Goal: Use online tool/utility: Utilize a website feature to perform a specific function

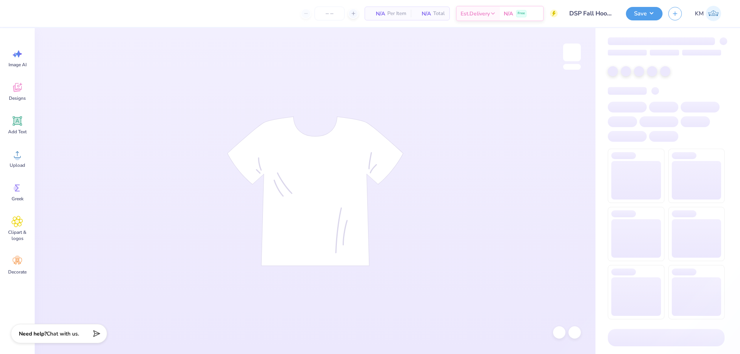
type input "32"
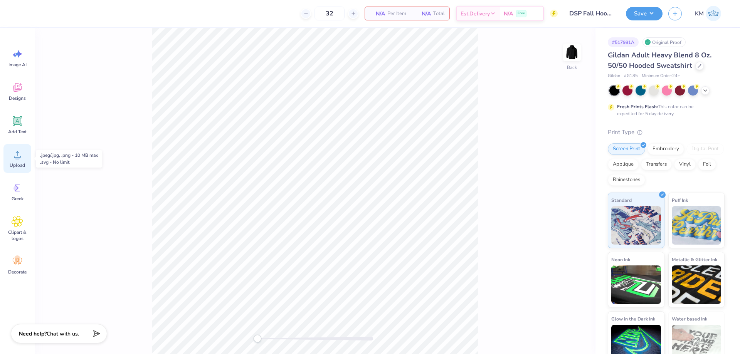
click at [14, 161] on div "Upload" at bounding box center [17, 158] width 28 height 29
click at [20, 153] on icon at bounding box center [18, 155] width 12 height 12
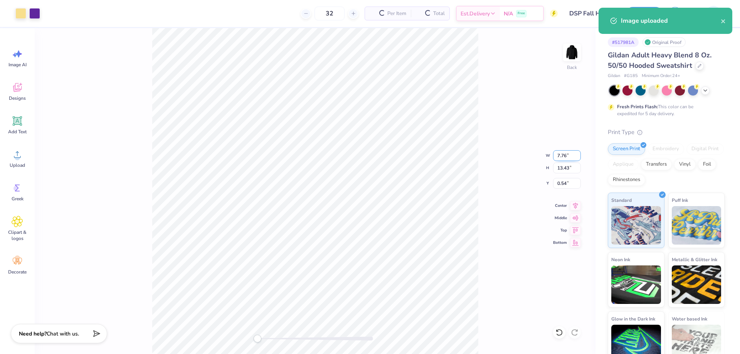
click at [559, 156] on input "7.76" at bounding box center [567, 155] width 28 height 11
click at [564, 166] on input "13.43" at bounding box center [567, 168] width 28 height 11
type input "3.5"
type input "2.02"
type input "3.50"
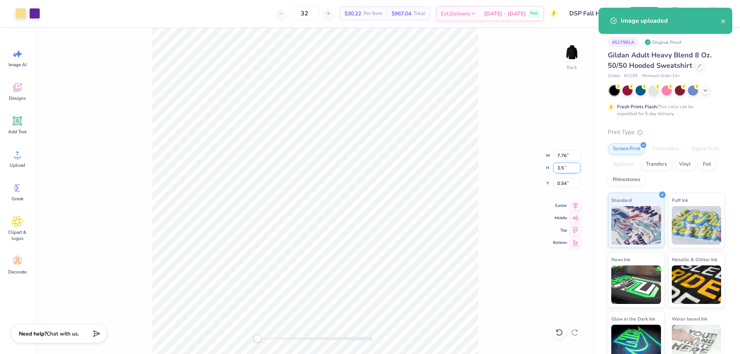
type input "5.50"
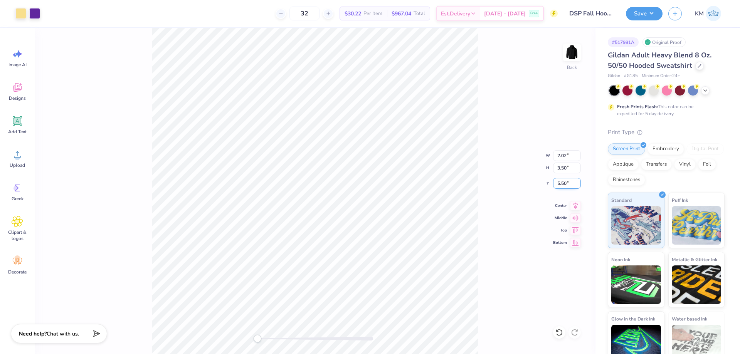
click at [556, 181] on input "5.50" at bounding box center [567, 183] width 28 height 11
type input "3"
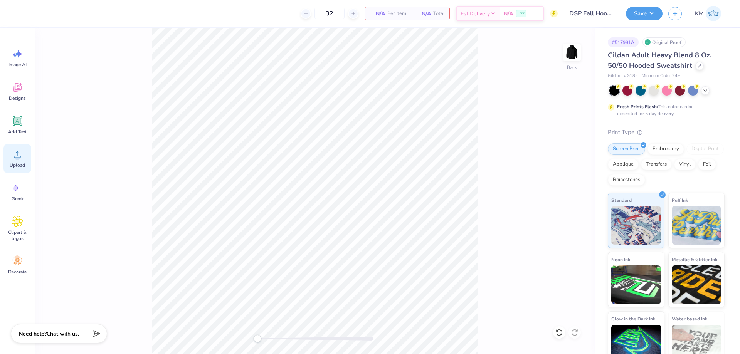
click at [16, 165] on span "Upload" at bounding box center [17, 165] width 15 height 6
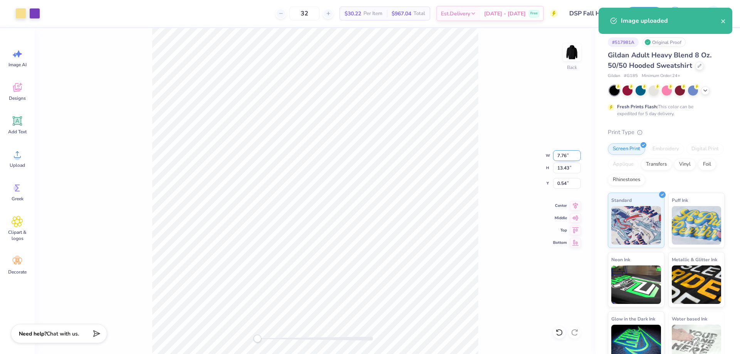
click at [566, 156] on input "7.76" at bounding box center [567, 155] width 28 height 11
click at [568, 167] on input "13.43" at bounding box center [567, 168] width 28 height 11
type input "3.5"
type input "2.02"
type input "3.50"
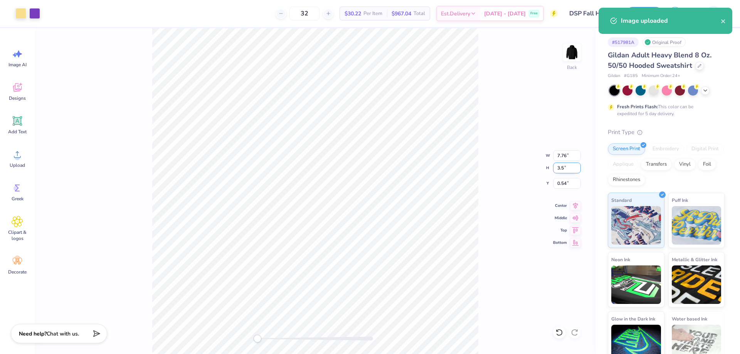
type input "5.50"
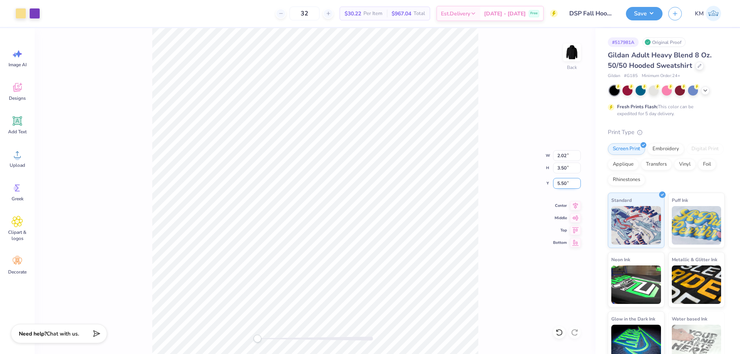
click at [566, 182] on input "5.50" at bounding box center [567, 183] width 28 height 11
type input "3"
click at [485, 151] on div "Back W 2.02 2.02 " H 3.50 3.50 " Y 3.00 3.00 " Center Middle Top Bottom" at bounding box center [315, 191] width 561 height 326
drag, startPoint x: 259, startPoint y: 339, endPoint x: 273, endPoint y: 339, distance: 14.3
click at [273, 339] on div "Accessibility label" at bounding box center [273, 339] width 8 height 8
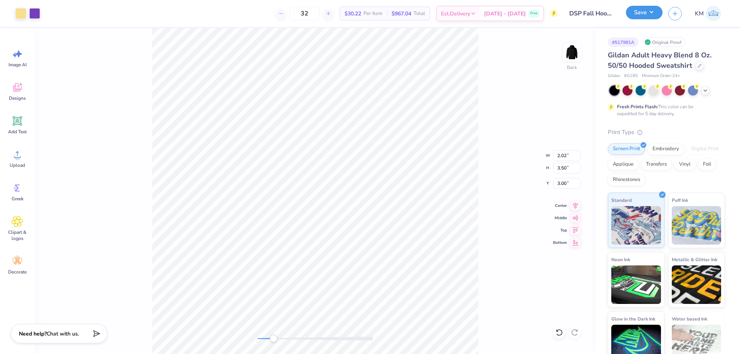
click at [647, 13] on button "Save" at bounding box center [644, 12] width 37 height 13
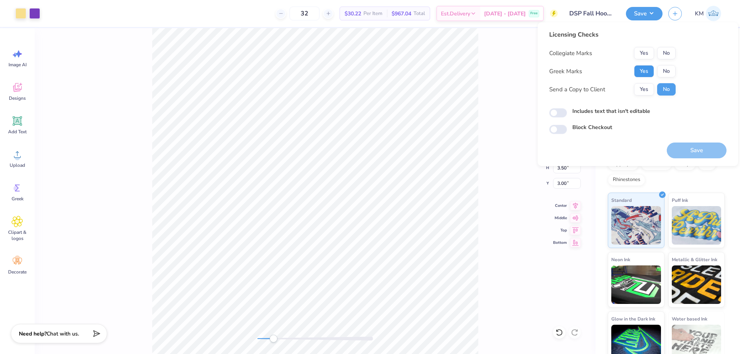
click at [642, 72] on button "Yes" at bounding box center [644, 71] width 20 height 12
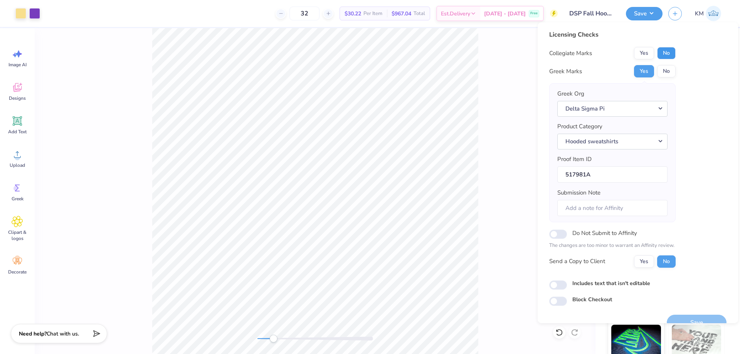
click at [671, 53] on button "No" at bounding box center [666, 53] width 18 height 12
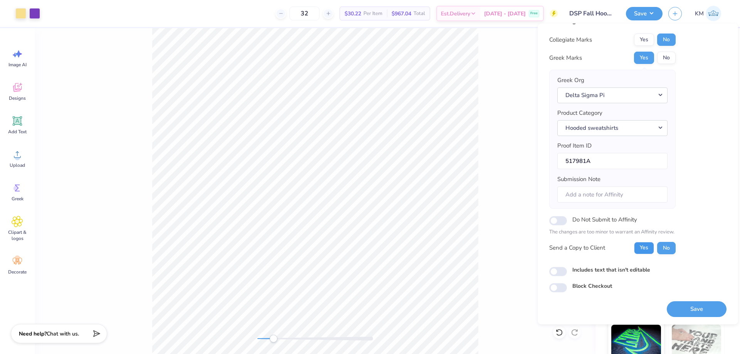
click at [651, 247] on button "Yes" at bounding box center [644, 248] width 20 height 12
click at [679, 303] on button "Save" at bounding box center [697, 309] width 60 height 16
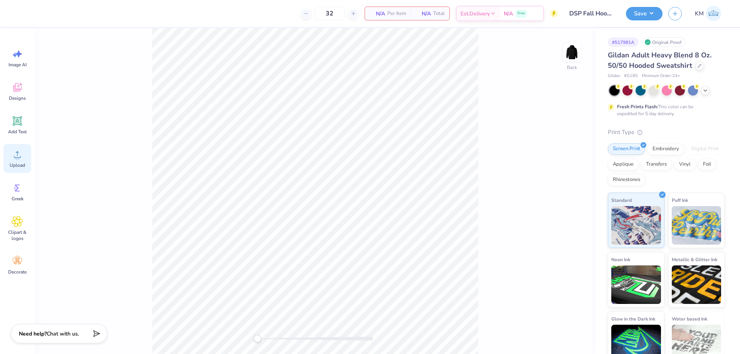
click at [16, 160] on div "Upload" at bounding box center [17, 158] width 28 height 29
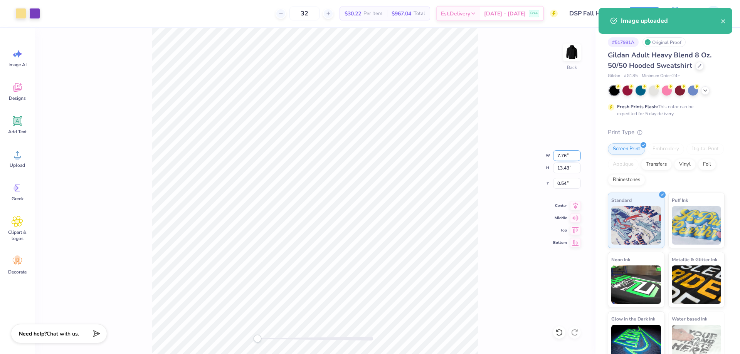
click at [561, 151] on input "7.76" at bounding box center [567, 155] width 28 height 11
type input "3.00"
type input "5.19"
type input "4.65"
click at [561, 168] on input "5.19" at bounding box center [567, 168] width 28 height 11
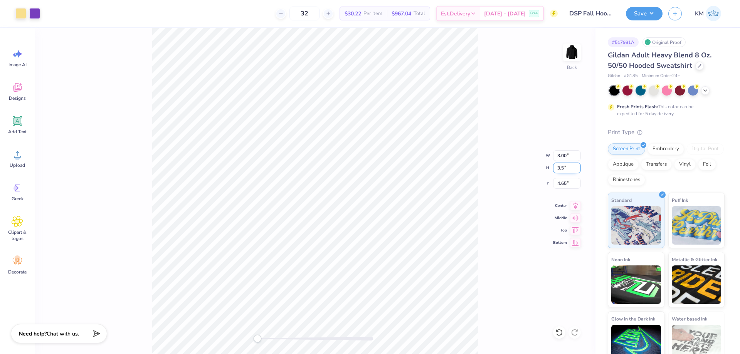
type input "3.5"
type input "2.02"
type input "3.50"
click at [558, 182] on input "5.50" at bounding box center [567, 183] width 28 height 11
type input "3"
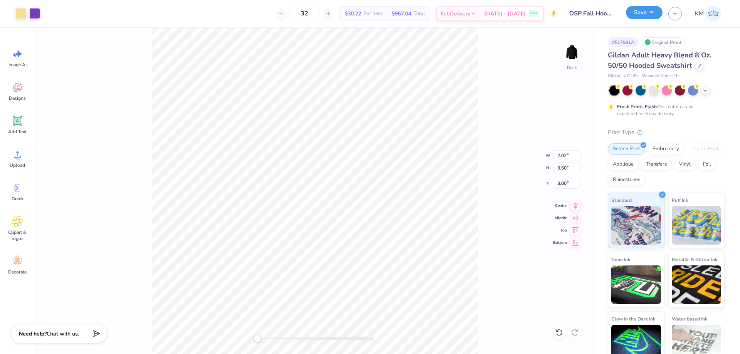
click at [647, 15] on button "Save" at bounding box center [644, 12] width 37 height 13
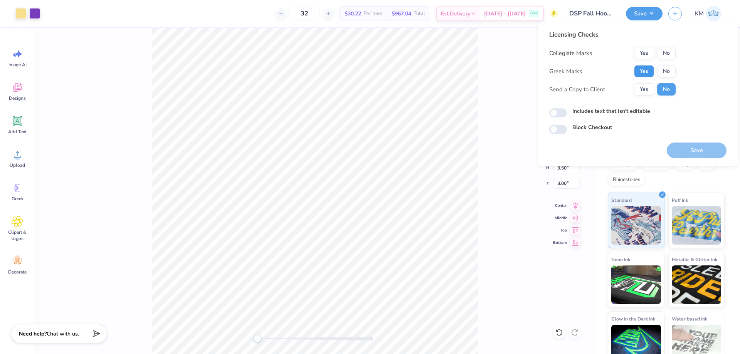
click at [648, 72] on button "Yes" at bounding box center [644, 71] width 20 height 12
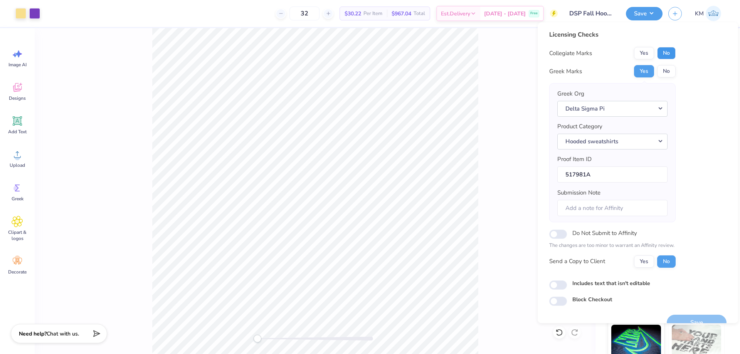
click at [665, 57] on button "No" at bounding box center [666, 53] width 18 height 12
click at [646, 262] on button "Yes" at bounding box center [644, 261] width 20 height 12
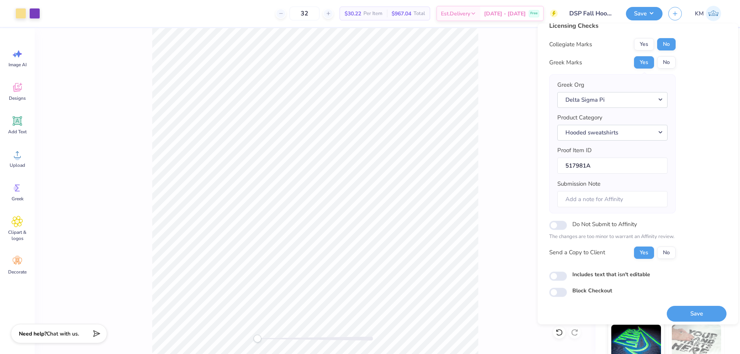
scroll to position [15, 0]
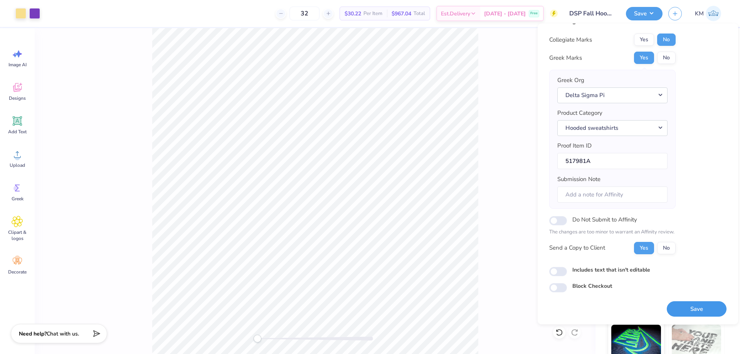
click at [690, 305] on button "Save" at bounding box center [697, 309] width 60 height 16
